Goal: Find specific page/section: Find specific page/section

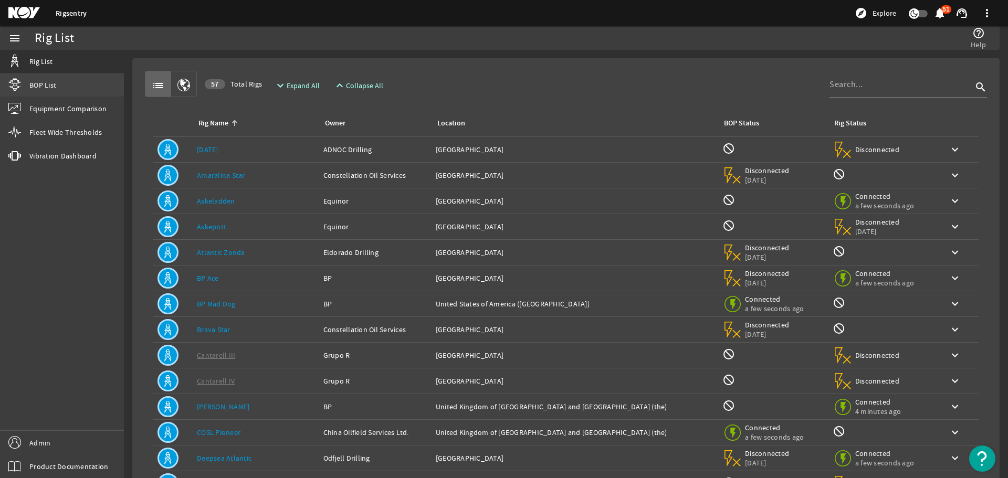
click at [49, 87] on span "BOP List" at bounding box center [42, 85] width 27 height 10
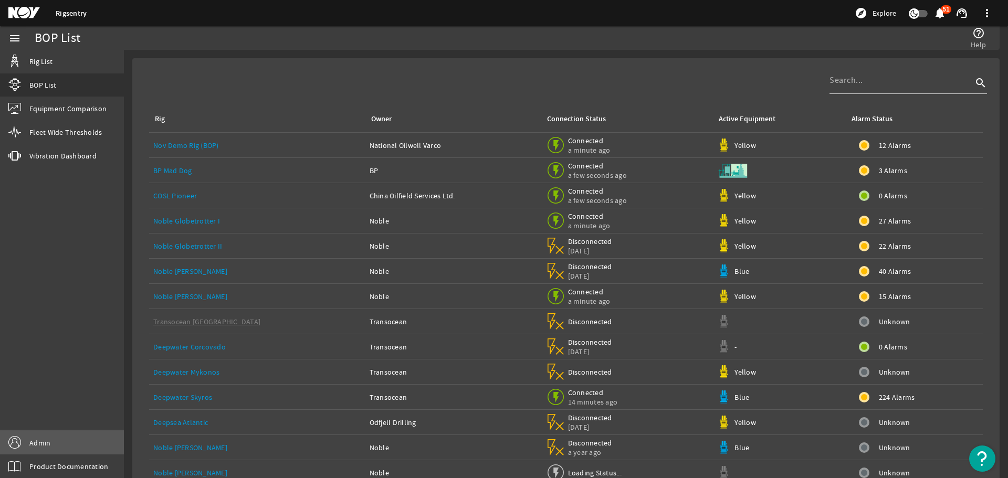
click at [44, 436] on link "Admin" at bounding box center [62, 443] width 124 height 24
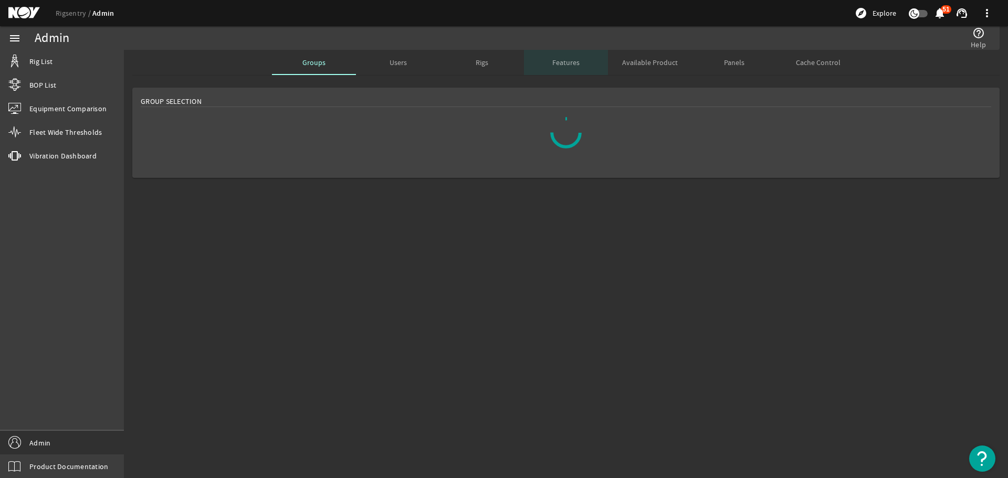
click at [554, 65] on span "Features" at bounding box center [565, 62] width 27 height 7
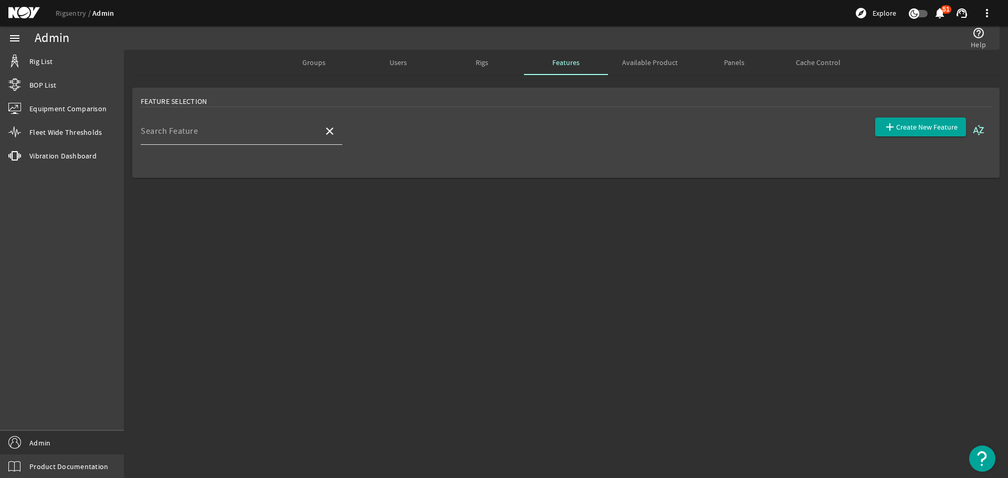
click at [306, 140] on input "Search Feature" at bounding box center [228, 135] width 174 height 13
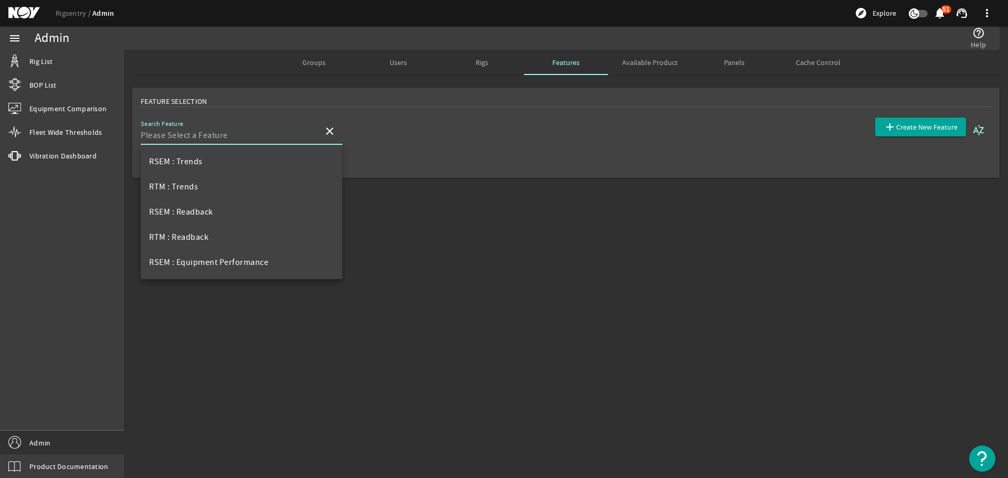
click at [474, 62] on div "Rigs" at bounding box center [482, 62] width 84 height 25
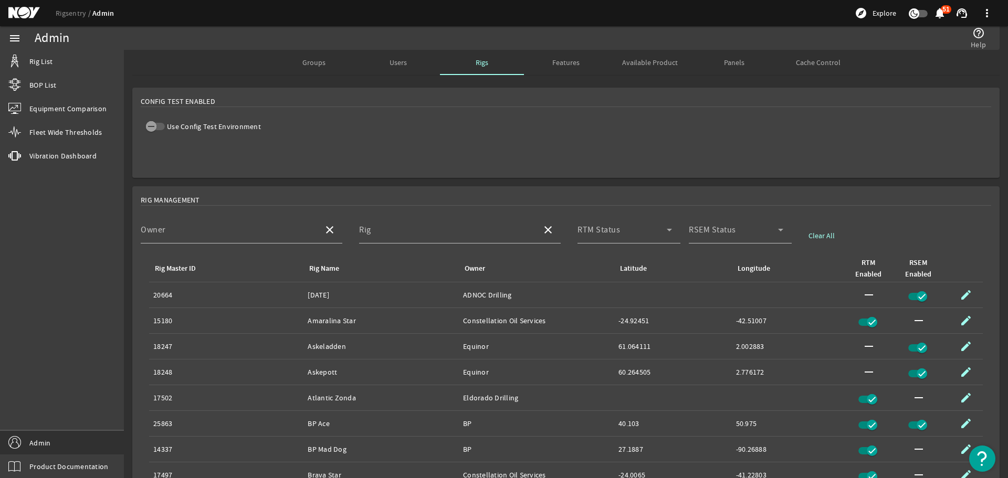
click at [408, 58] on div "Users" at bounding box center [398, 62] width 84 height 25
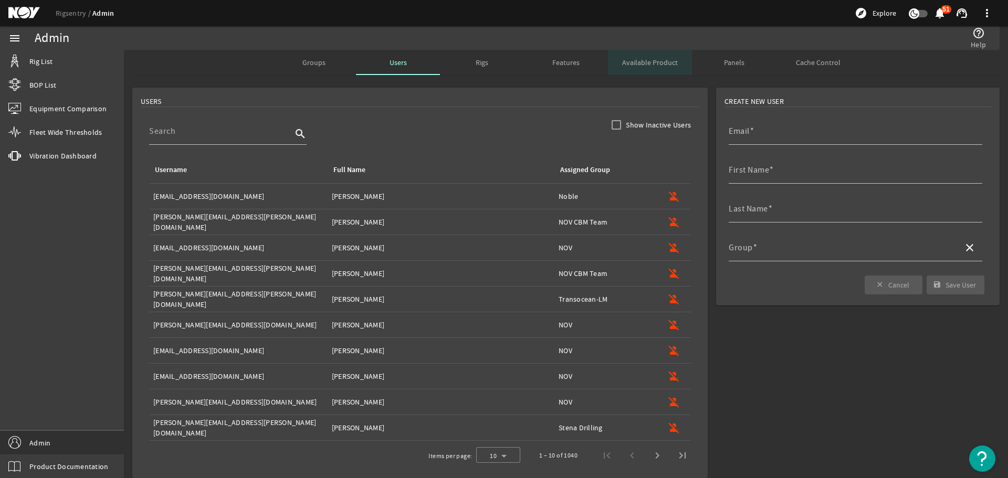
click at [634, 66] on span "Available Product" at bounding box center [650, 62] width 56 height 7
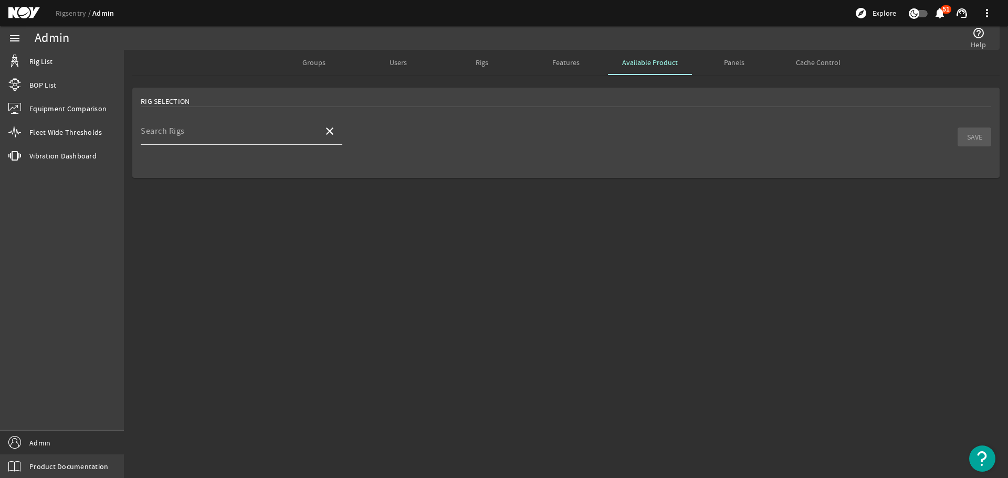
click at [245, 137] on input "Search Rigs" at bounding box center [228, 135] width 174 height 13
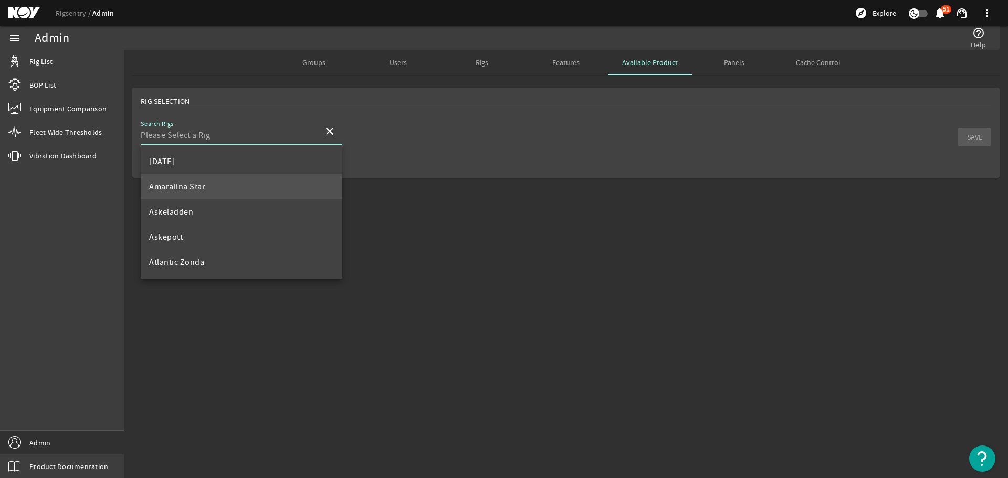
click at [245, 178] on mat-option "Amaralina Star" at bounding box center [242, 186] width 202 height 25
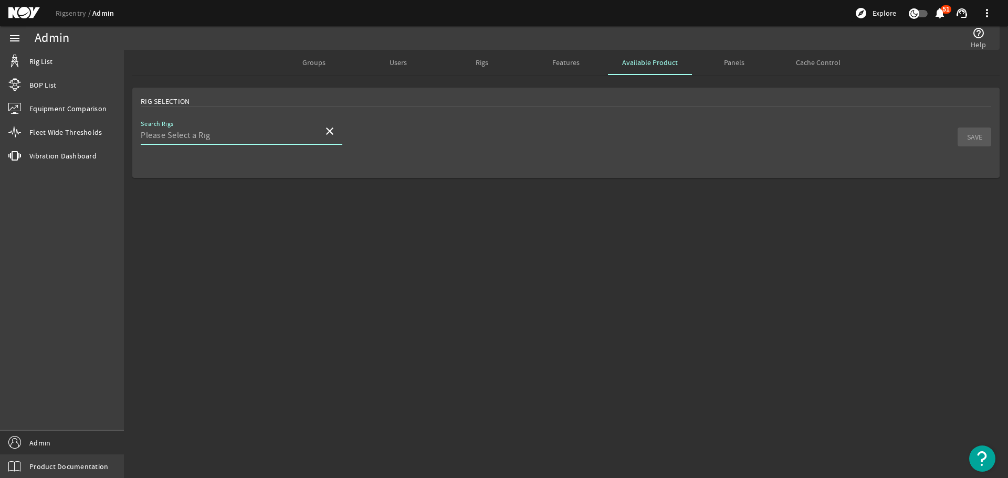
type input "Amaralina Star"
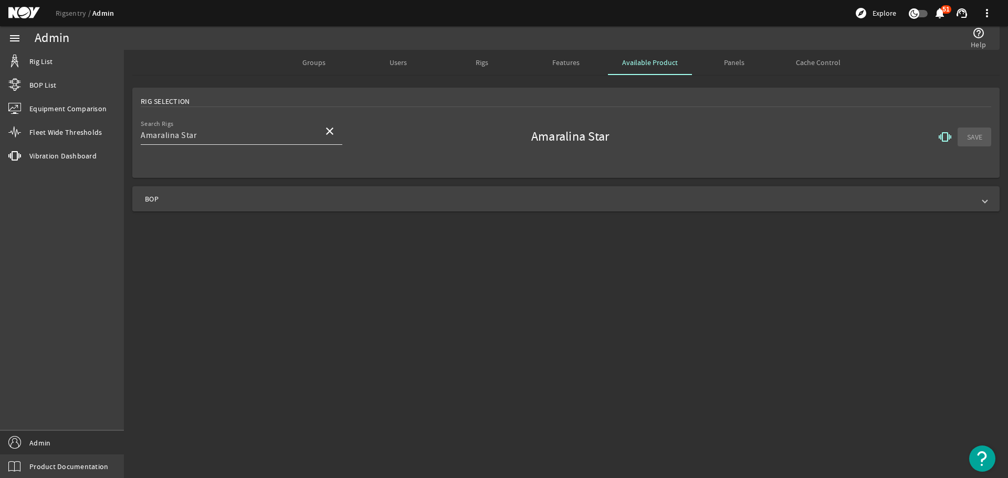
click at [242, 143] on div "Search Rigs Amaralina Star" at bounding box center [228, 131] width 174 height 27
click at [324, 131] on mat-icon "close" at bounding box center [329, 131] width 13 height 13
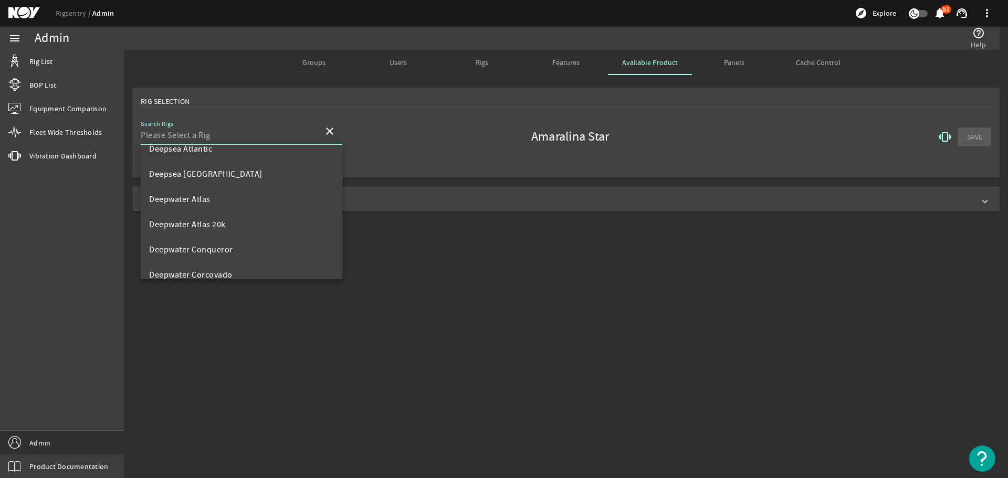
scroll to position [367, 0]
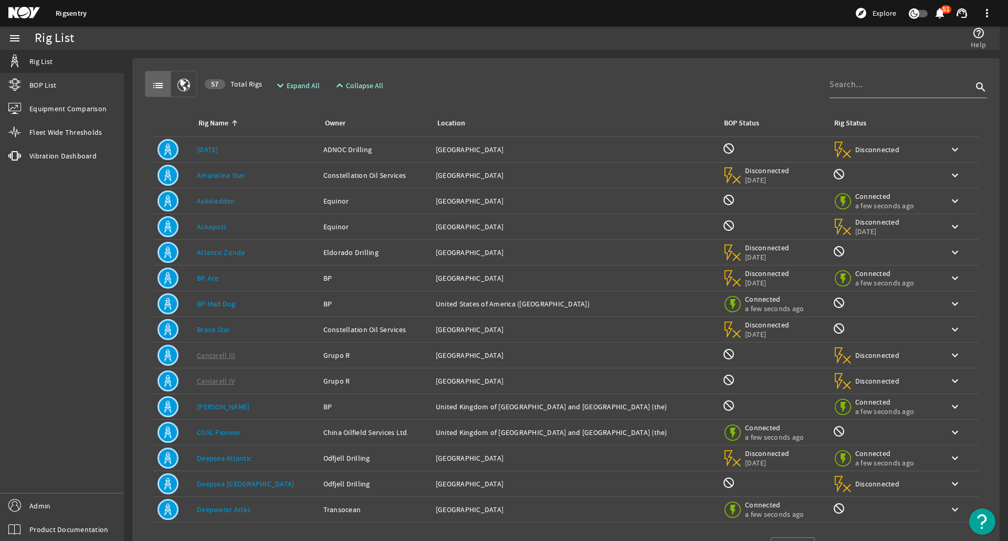
click at [273, 435] on div "Rig Name: COSL Pioneer" at bounding box center [256, 432] width 118 height 10
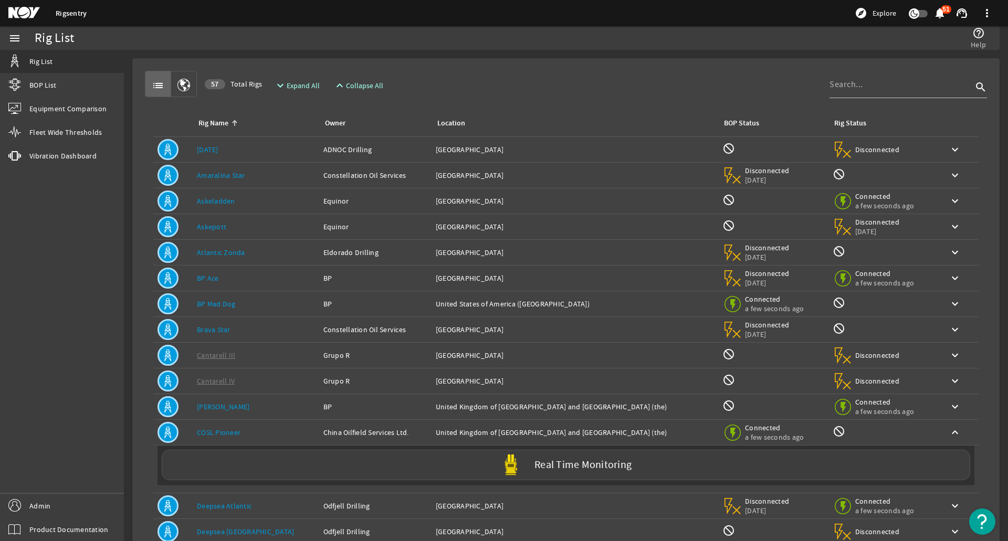
scroll to position [52, 0]
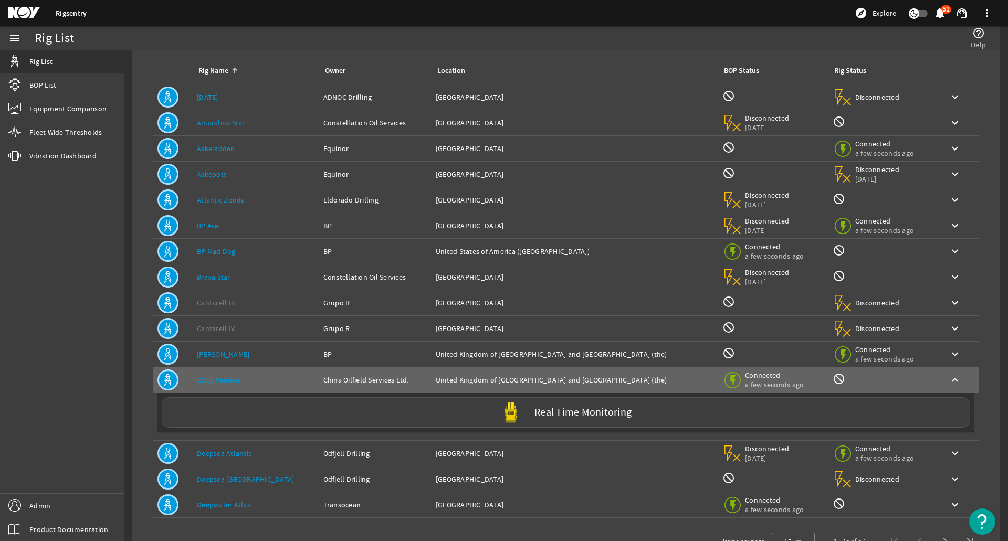
click at [268, 457] on div "Rig Name: Deepsea Atlantic" at bounding box center [256, 453] width 118 height 10
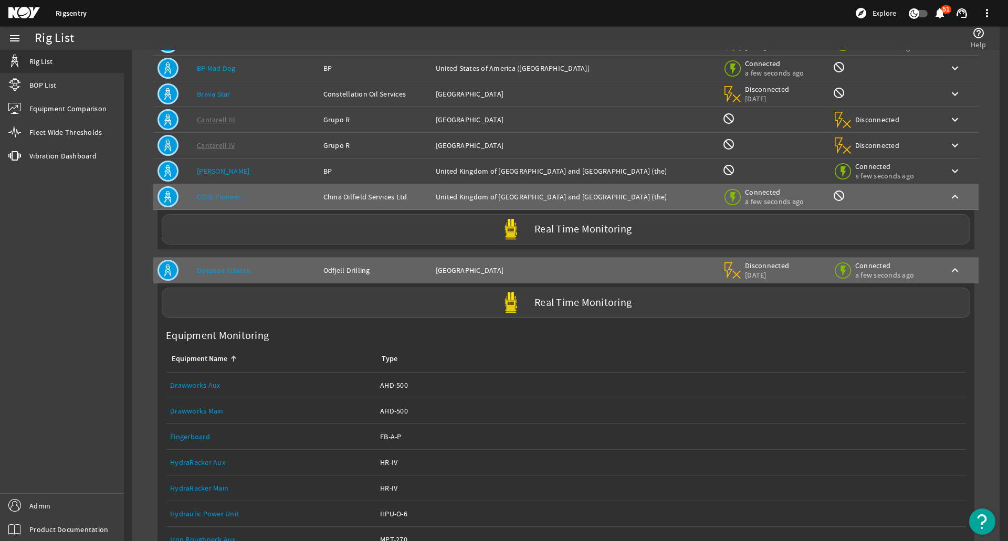
scroll to position [262, 0]
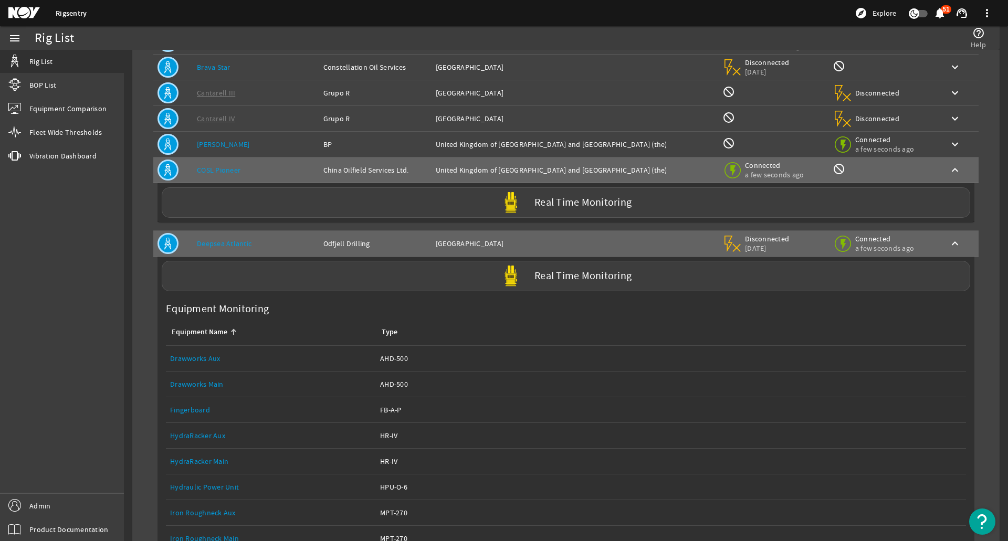
click at [209, 358] on link "Drawworks Aux" at bounding box center [195, 358] width 50 height 9
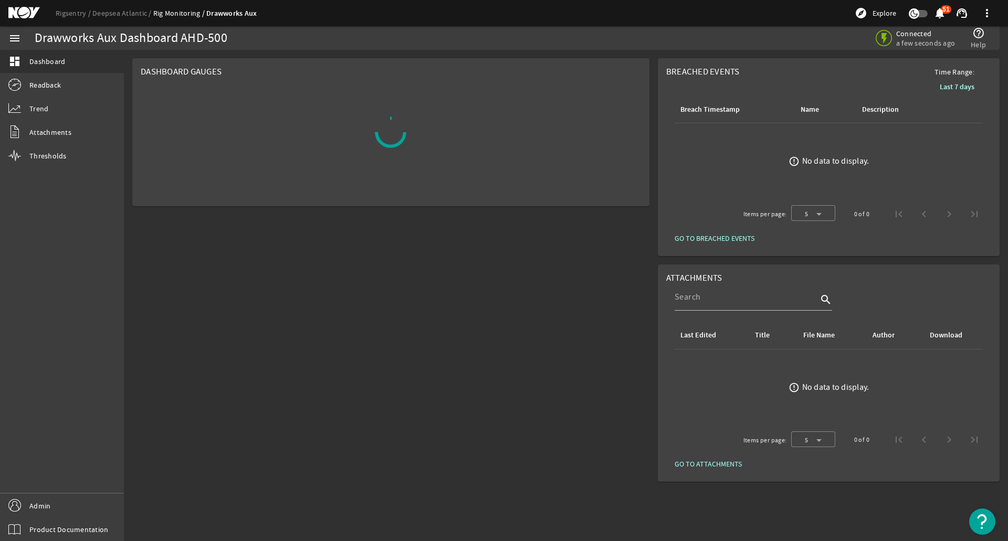
click at [112, 6] on div "Rigsentry Deepsea Atlantic Rig Monitoring Drawworks Aux explore Explore notific…" at bounding box center [504, 13] width 1008 height 26
click at [110, 16] on link "Deepsea Atlantic" at bounding box center [122, 12] width 61 height 9
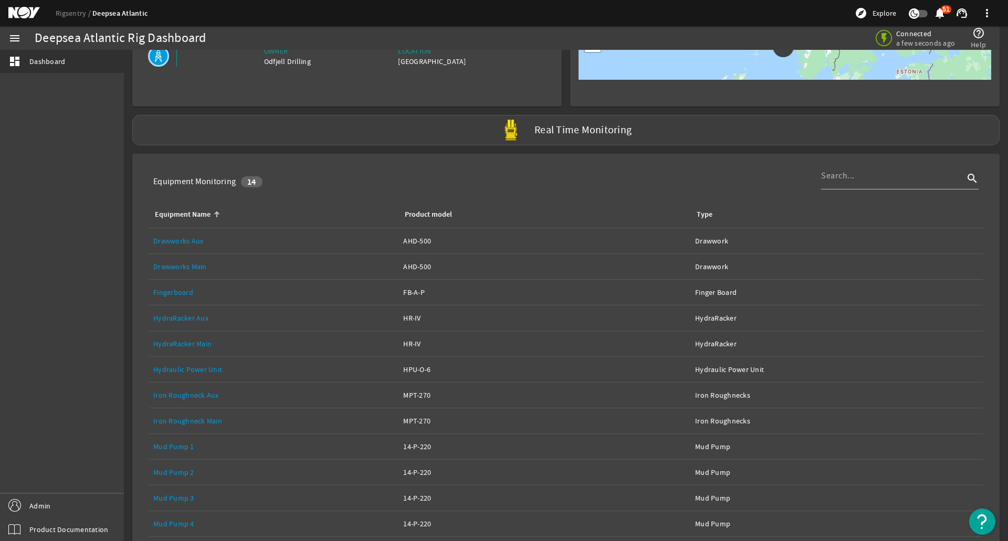
scroll to position [105, 0]
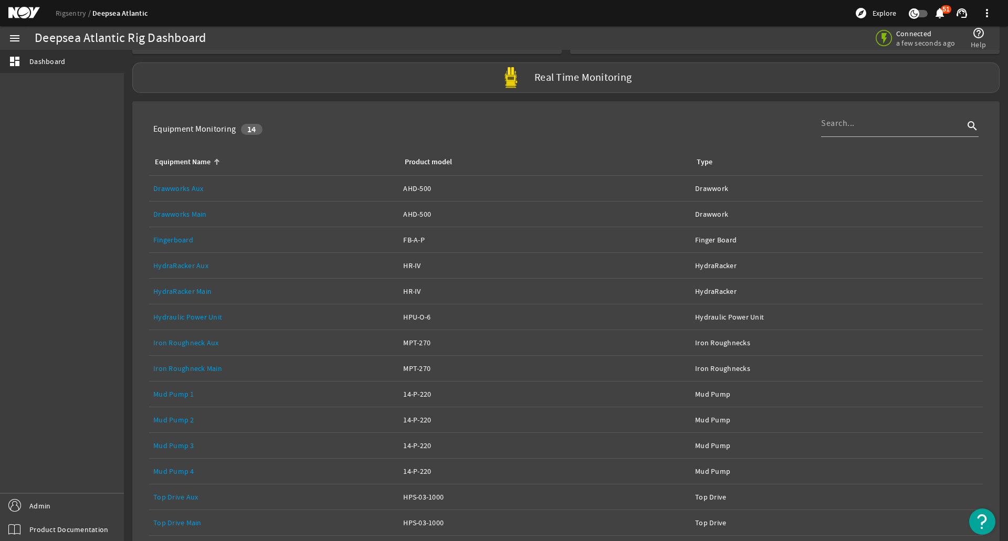
click at [315, 186] on div "Equipment Name: Drawworks Aux" at bounding box center [273, 188] width 241 height 10
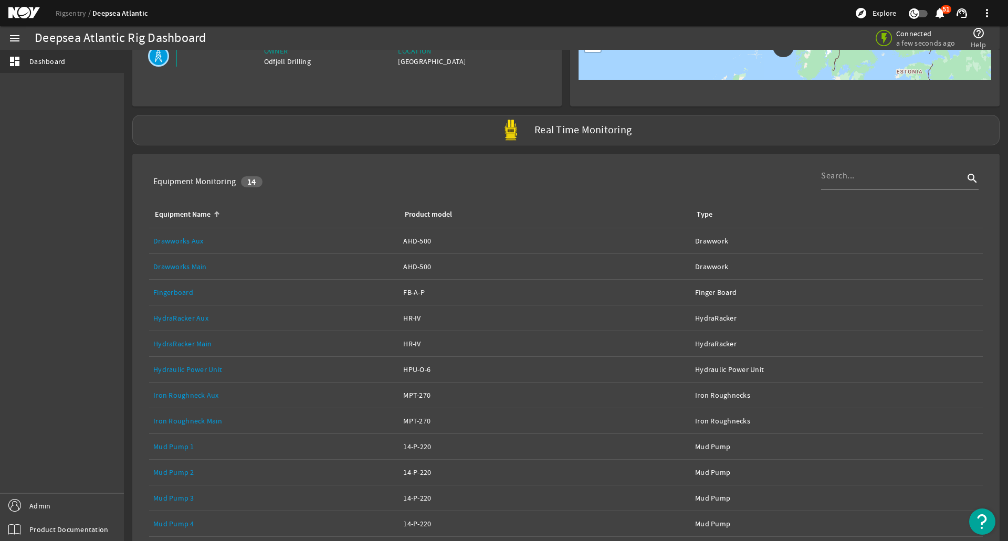
scroll to position [105, 0]
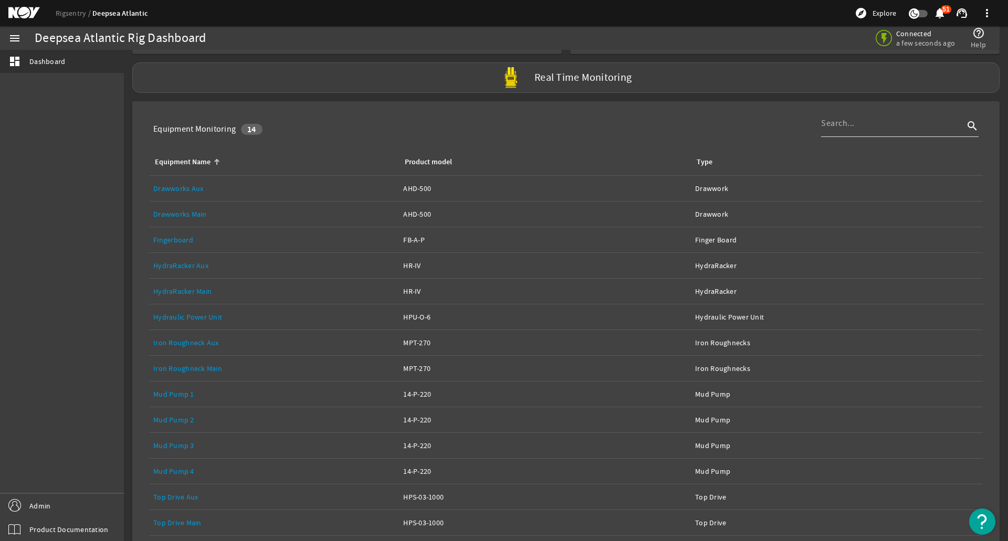
click at [908, 123] on input at bounding box center [892, 123] width 143 height 13
